Goal: Task Accomplishment & Management: Use online tool/utility

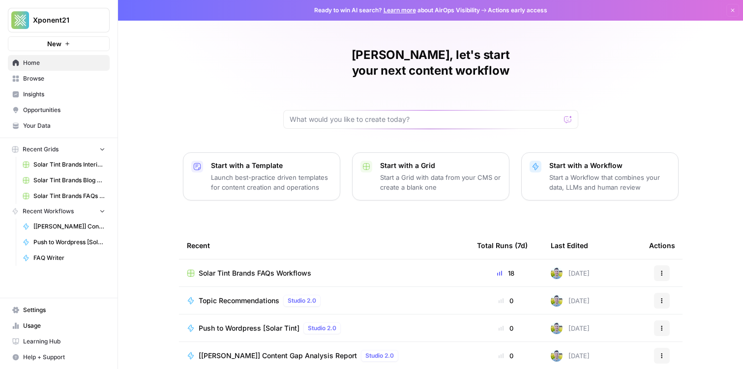
click at [201, 72] on div "Chuck, let's start your next content workflow Start with a Template Launch best…" at bounding box center [430, 234] width 625 height 468
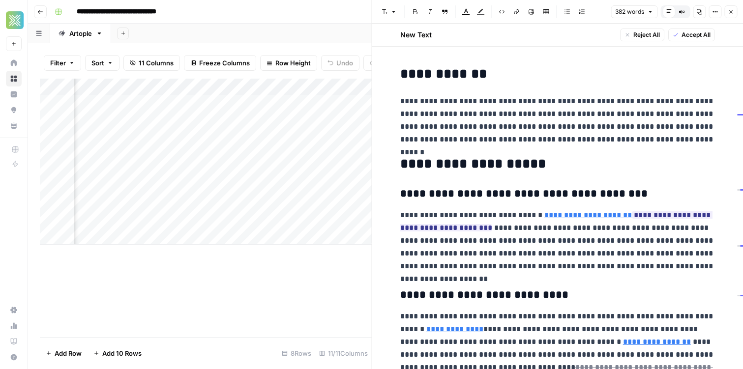
click at [730, 10] on icon "button" at bounding box center [731, 12] width 6 height 6
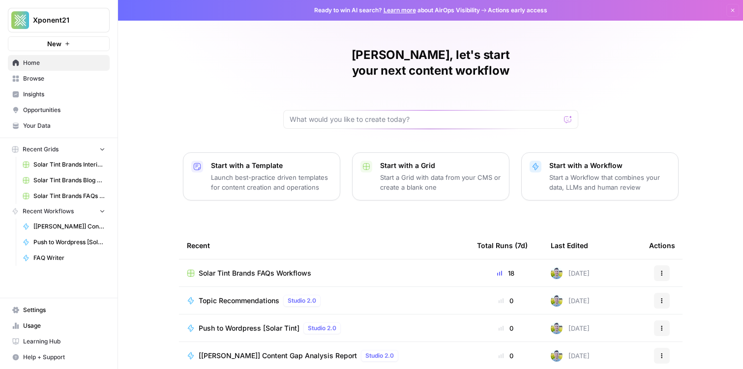
click at [69, 74] on span "Browse" at bounding box center [64, 78] width 82 height 9
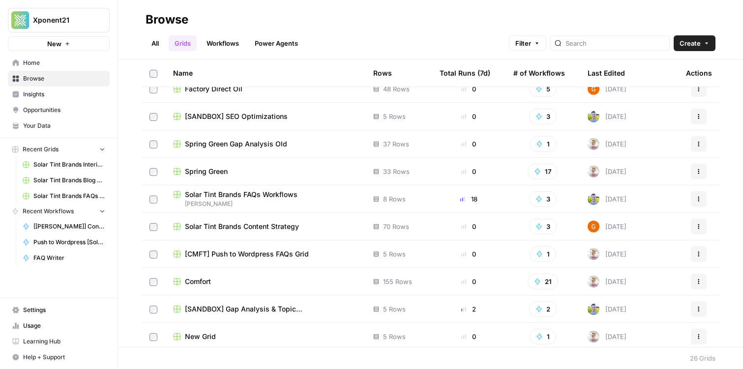
scroll to position [318, 0]
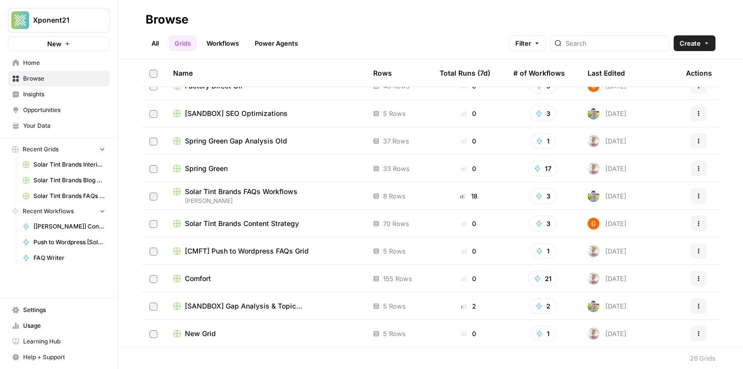
click at [257, 191] on span "Solar Tint Brands FAQs Workflows" at bounding box center [241, 192] width 113 height 10
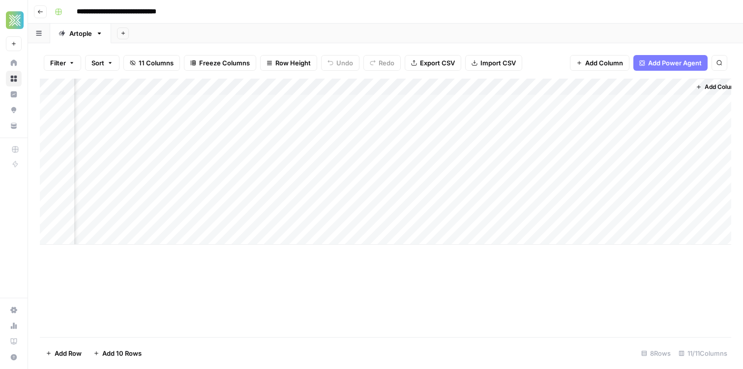
scroll to position [0, 615]
click at [655, 103] on div "Add Column" at bounding box center [386, 162] width 692 height 166
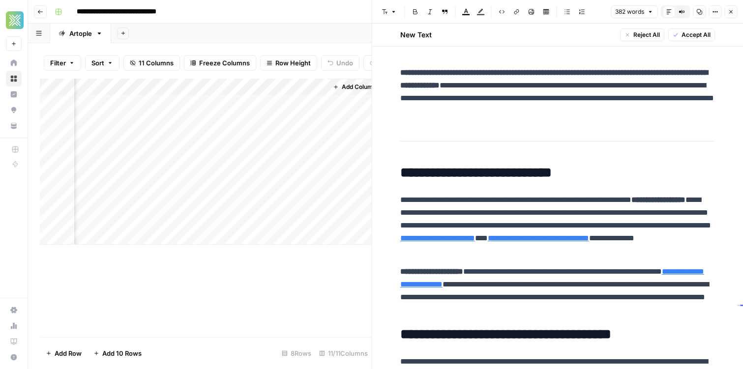
scroll to position [0, 975]
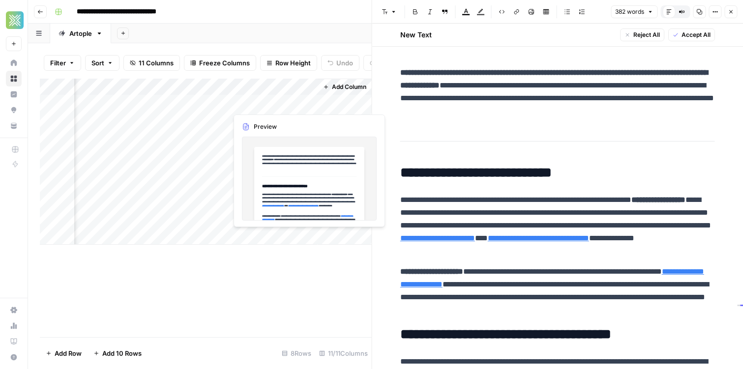
click at [269, 104] on div "Add Column" at bounding box center [206, 162] width 332 height 166
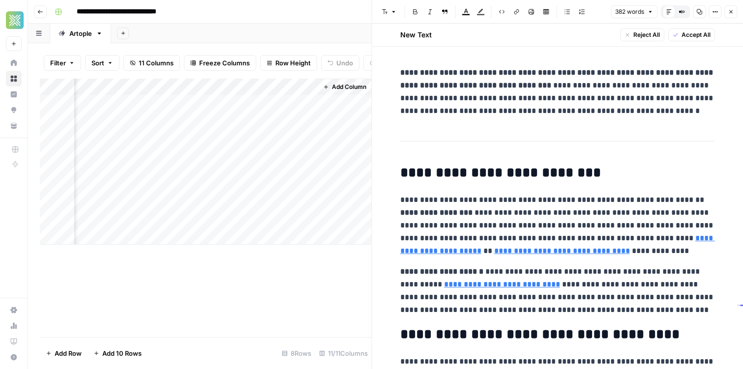
click at [261, 154] on div "Add Column" at bounding box center [206, 162] width 332 height 166
click at [293, 153] on div "Add Column" at bounding box center [206, 162] width 332 height 166
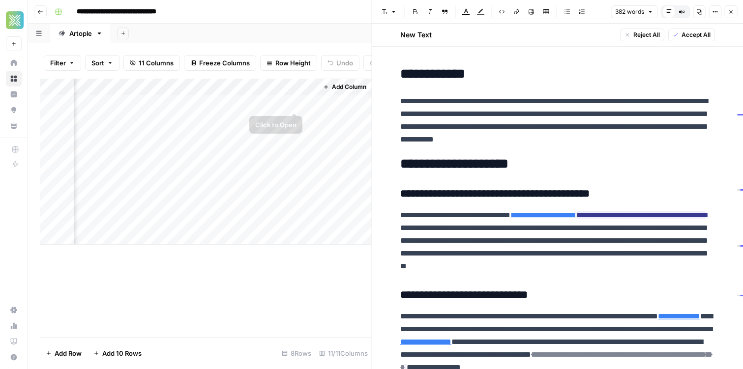
click at [292, 101] on div "Add Column" at bounding box center [206, 162] width 332 height 166
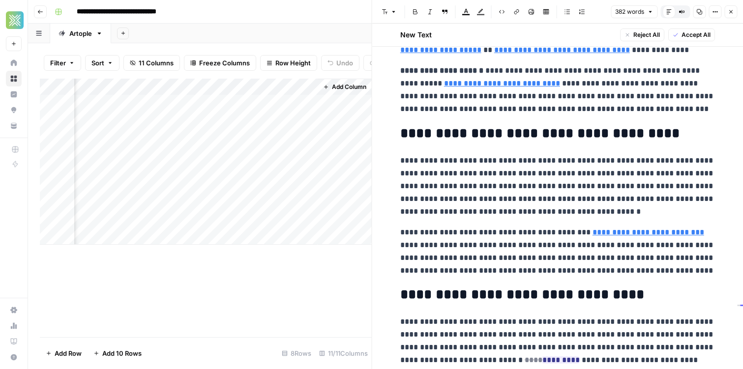
scroll to position [306, 0]
